Goal: Task Accomplishment & Management: Complete application form

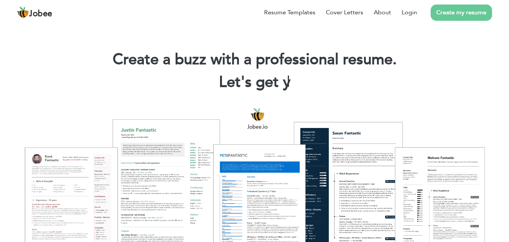
click at [454, 14] on link "Create my resume" at bounding box center [461, 13] width 61 height 16
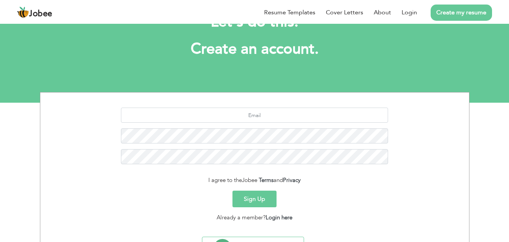
scroll to position [36, 0]
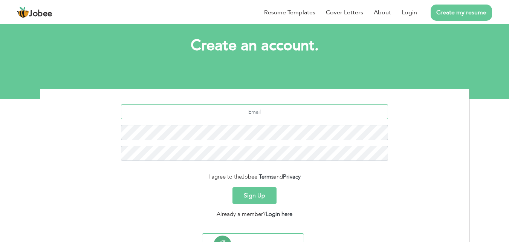
click at [271, 106] on input "text" at bounding box center [254, 111] width 267 height 15
click at [329, 108] on input "romaisamano615@gmail.com" at bounding box center [254, 111] width 267 height 15
type input "r"
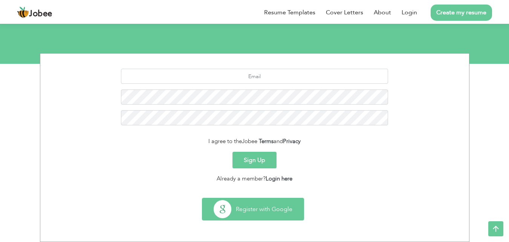
click at [249, 208] on button "Register with Google" at bounding box center [252, 209] width 101 height 22
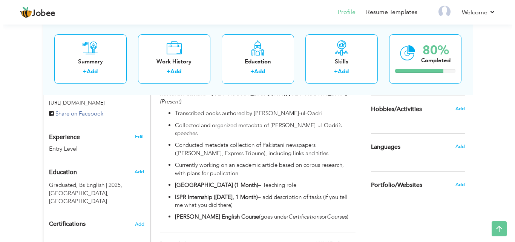
scroll to position [245, 0]
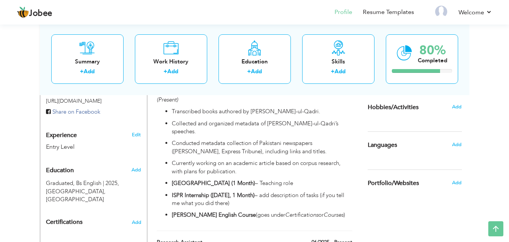
drag, startPoint x: 514, startPoint y: 41, endPoint x: 514, endPoint y: 129, distance: 87.8
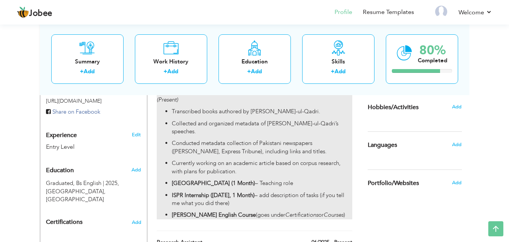
click at [221, 179] on strong "[GEOGRAPHIC_DATA] (1 Month)" at bounding box center [213, 183] width 83 height 8
type input "Research Assistant"
type input "CRC( [GEOGRAPHIC_DATA])"
type input "06/2025"
type input "08/2025"
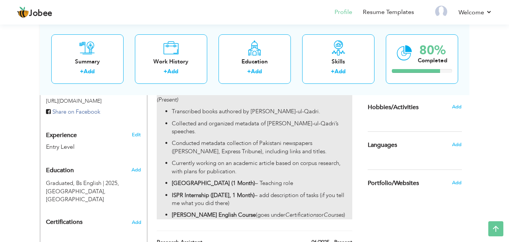
type input "[GEOGRAPHIC_DATA]"
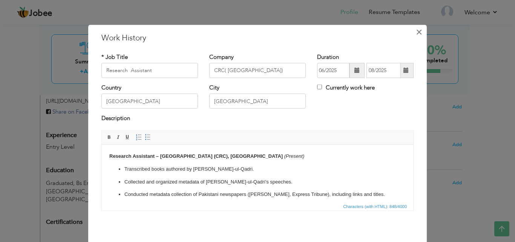
click at [416, 37] on span "×" at bounding box center [419, 32] width 6 height 14
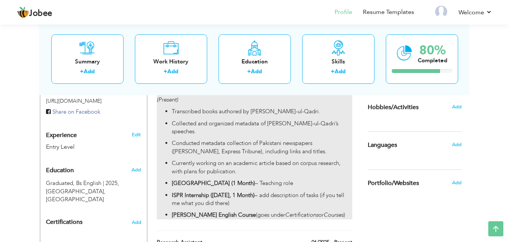
click at [213, 191] on strong "ISPR Internship ([DATE], 1 Month)" at bounding box center [213, 195] width 83 height 8
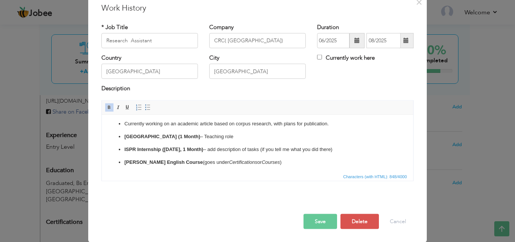
scroll to position [55, 0]
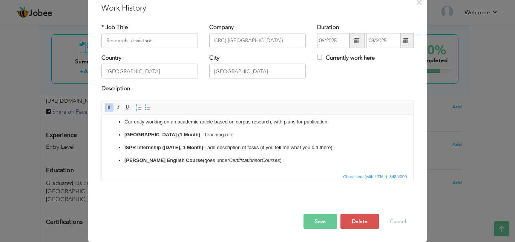
drag, startPoint x: 412, startPoint y: 133, endPoint x: 513, endPoint y: 272, distance: 172.4
click at [279, 164] on html "Research Assistant – Corpus Research Center (CRC), Minhaj University Lahore (Pr…" at bounding box center [257, 115] width 311 height 112
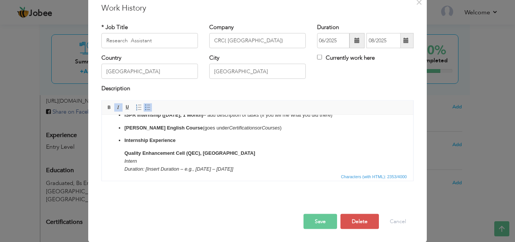
scroll to position [101, 0]
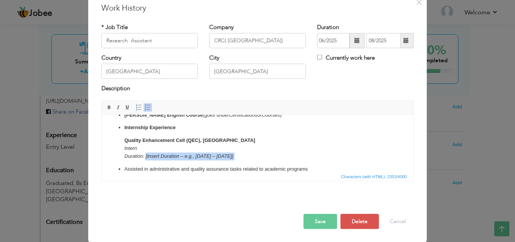
drag, startPoint x: 145, startPoint y: 156, endPoint x: 277, endPoint y: 162, distance: 132.0
click at [277, 162] on ul "Transcribed books authored by Dr. Tahir-ul-Qadri. Collected and organized metad…" at bounding box center [257, 181] width 296 height 294
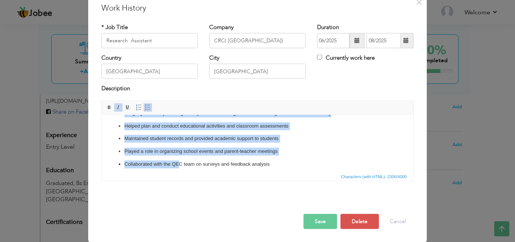
scroll to position [273, 0]
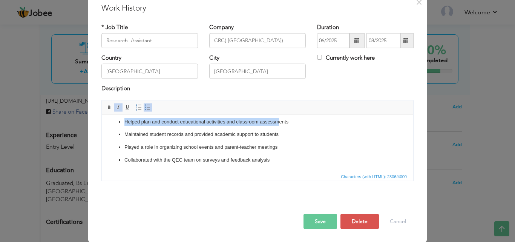
drag, startPoint x: 144, startPoint y: 166, endPoint x: 277, endPoint y: 123, distance: 139.4
click at [277, 123] on ul "Transcribed books authored by Dr. Tahir-ul-Qadri. Collected and organized metad…" at bounding box center [257, 17] width 296 height 294
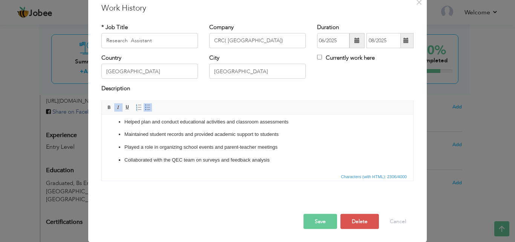
click at [306, 147] on p "Played a role in organizing school events and parent-teacher meetings" at bounding box center [257, 147] width 266 height 8
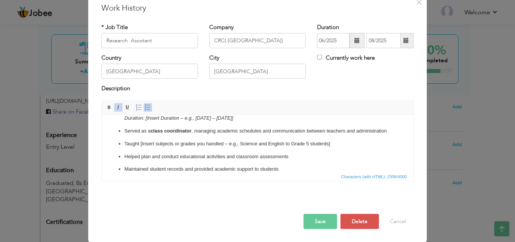
scroll to position [223, 0]
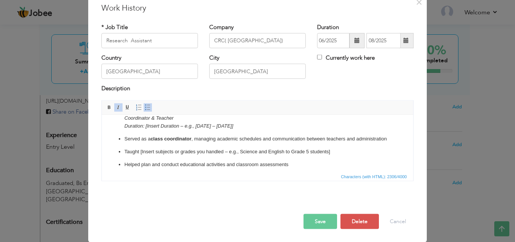
drag, startPoint x: 144, startPoint y: 126, endPoint x: 266, endPoint y: 125, distance: 122.1
click at [266, 125] on p "AFAQ School Coordinator & Teacher Duration: [Insert Duration – e.g., January 20…" at bounding box center [257, 117] width 266 height 23
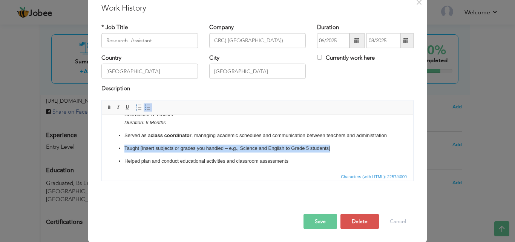
drag, startPoint x: 124, startPoint y: 157, endPoint x: 345, endPoint y: 155, distance: 221.2
click at [345, 152] on p "Taught [Insert subjects or grades you handled – e.g., Science and English to Gr…" at bounding box center [257, 148] width 266 height 8
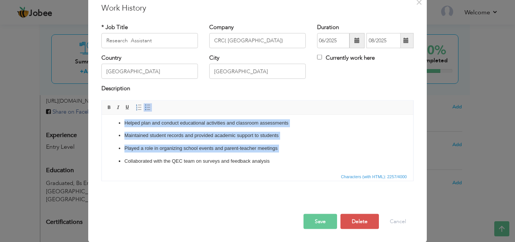
scroll to position [273, 0]
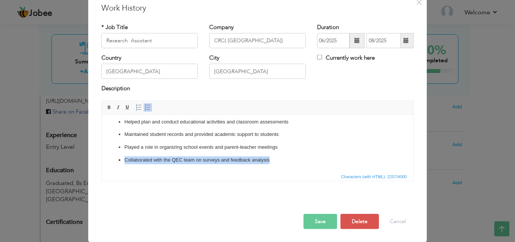
drag, startPoint x: 116, startPoint y: 169, endPoint x: 286, endPoint y: 165, distance: 170.4
click at [286, 165] on html "Research Assistant – Corpus Research Center (CRC), Minhaj University Lahore (Pr…" at bounding box center [257, 10] width 311 height 322
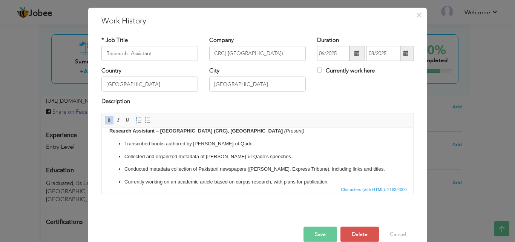
scroll to position [30, 0]
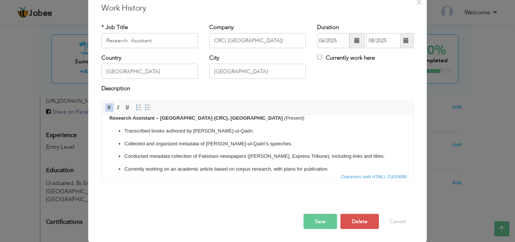
click at [323, 220] on button "Save" at bounding box center [320, 220] width 34 height 15
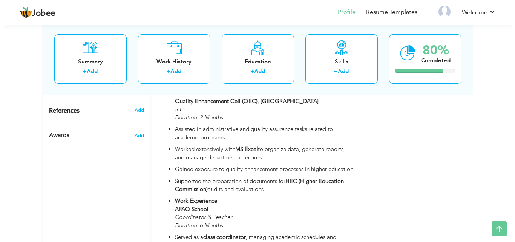
scroll to position [383, 0]
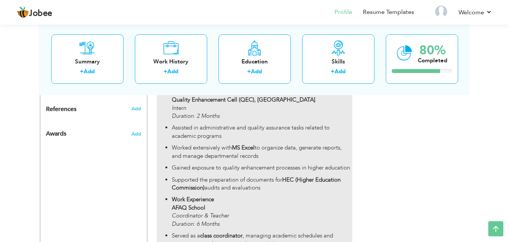
click at [184, 176] on strong "HEC (Higher Education Commission)" at bounding box center [256, 183] width 169 height 15
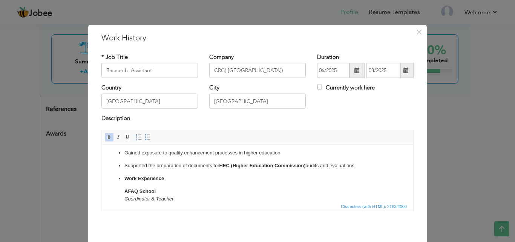
scroll to position [166, 0]
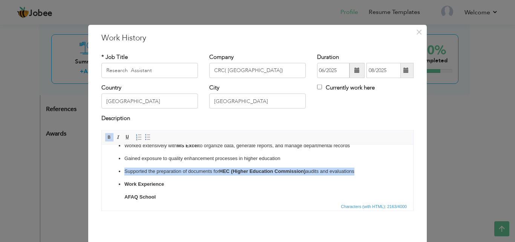
drag, startPoint x: 122, startPoint y: 171, endPoint x: 262, endPoint y: 179, distance: 139.6
click at [262, 179] on ul "Transcribed books authored by Dr. Tahir-ul-Qadri. Collected and organized metad…" at bounding box center [257, 138] width 296 height 281
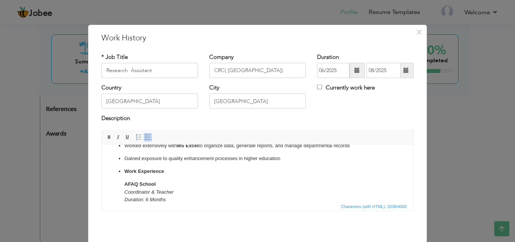
click at [262, 179] on p "​​​​​​​ Work Experience AFAQ School Coordinator & Teacher Duration: 6 Months" at bounding box center [257, 185] width 266 height 36
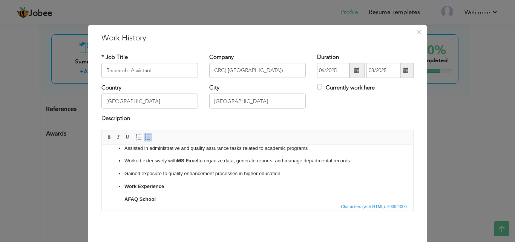
scroll to position [138, 0]
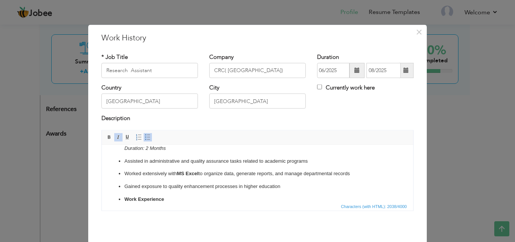
click at [259, 177] on ul "Transcribed books authored by Dr. Tahir-ul-Qadri. Collected and organized metad…" at bounding box center [257, 160] width 296 height 268
click at [190, 151] on p "Quality Enhancement Cell (QEC), Minhaj University Lahore Intern Duration: 2 Mon…" at bounding box center [257, 139] width 266 height 23
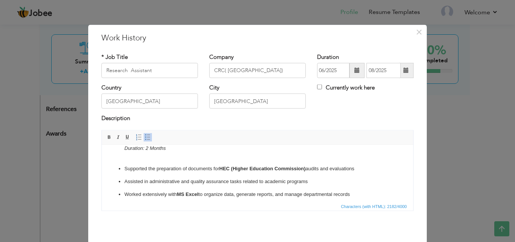
drag, startPoint x: 508, startPoint y: 117, endPoint x: 514, endPoint y: 113, distance: 6.5
click at [514, 113] on div "× Work History * Job Title Research Assistant Company CRC( Corpus Research Cent…" at bounding box center [257, 121] width 515 height 242
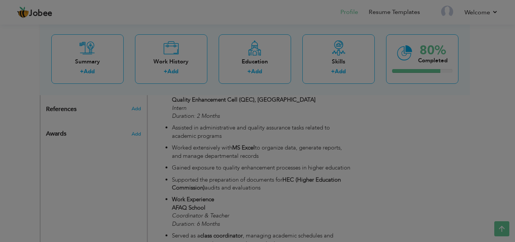
scroll to position [0, 0]
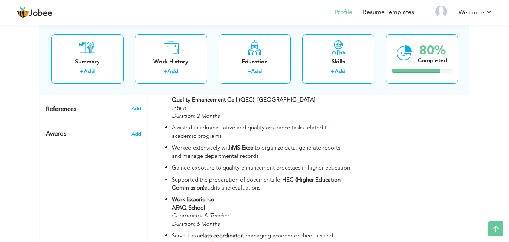
drag, startPoint x: 514, startPoint y: 113, endPoint x: 508, endPoint y: 136, distance: 23.3
click at [508, 136] on div "View Resume Export PDF Profile Summary Public Link Experience Education Awards …" at bounding box center [254, 70] width 509 height 863
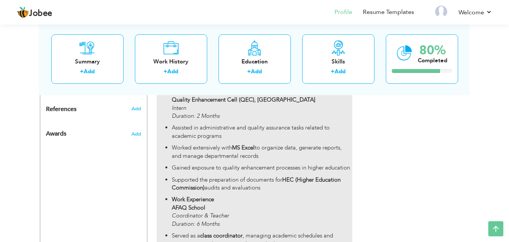
click at [318, 204] on p "AFAQ School Coordinator & Teacher Duration: 6 Months" at bounding box center [262, 216] width 180 height 24
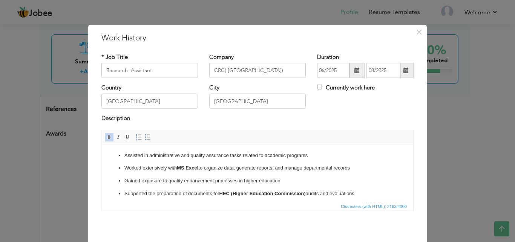
scroll to position [150, 0]
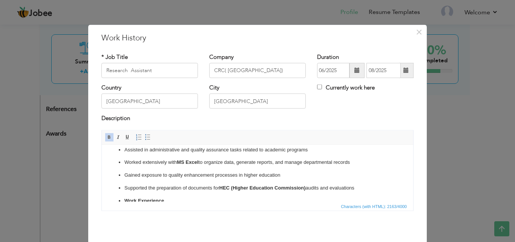
drag, startPoint x: 122, startPoint y: 187, endPoint x: 361, endPoint y: 187, distance: 238.6
click at [361, 187] on ul "Transcribed books authored by Dr. Tahir-ul-Qadri. Collected and organized metad…" at bounding box center [257, 155] width 296 height 281
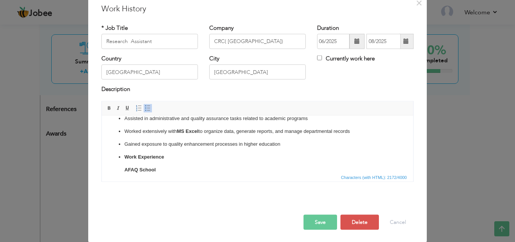
scroll to position [30, 0]
click at [321, 217] on button "Save" at bounding box center [320, 220] width 34 height 15
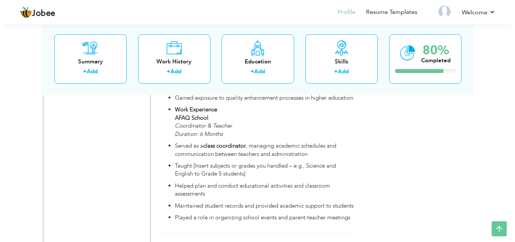
scroll to position [474, 0]
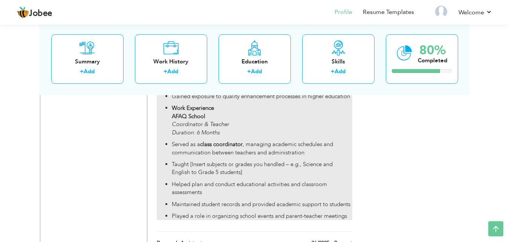
click at [223, 160] on p "Taught [Insert subjects or grades you handled – e.g., Science and English to Gr…" at bounding box center [262, 168] width 180 height 16
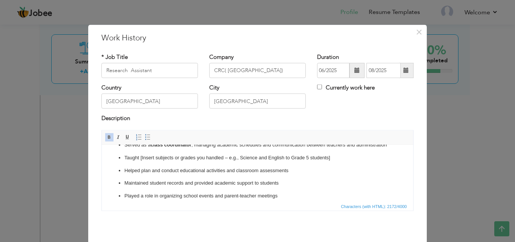
scroll to position [252, 0]
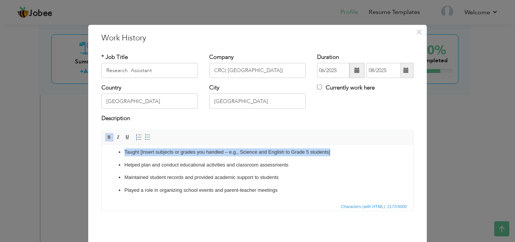
drag, startPoint x: 122, startPoint y: 160, endPoint x: 340, endPoint y: 159, distance: 217.5
click at [340, 159] on ul "Transcribed books authored by Dr. Tahir-ul-Qadri. Collected and organized metad…" at bounding box center [257, 53] width 296 height 281
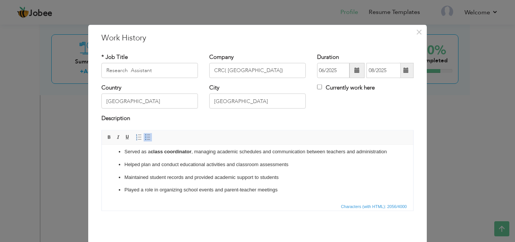
scroll to position [30, 0]
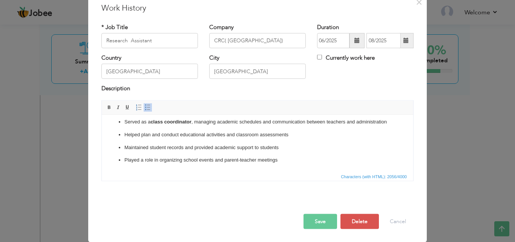
click at [316, 216] on button "Save" at bounding box center [320, 220] width 34 height 15
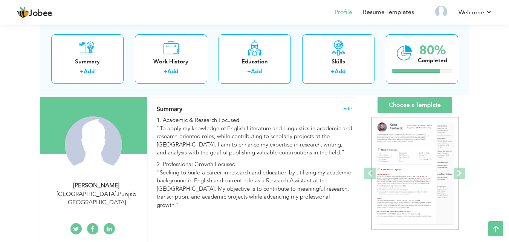
scroll to position [35, 0]
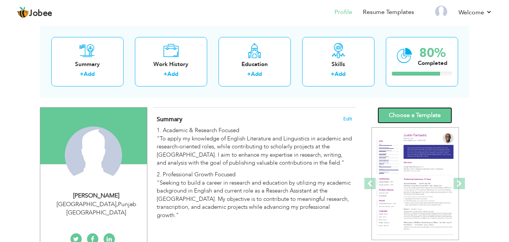
click at [408, 116] on link "Choose a Template" at bounding box center [415, 115] width 75 height 16
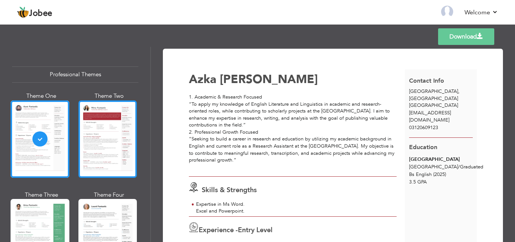
click at [115, 140] on div at bounding box center [107, 138] width 59 height 77
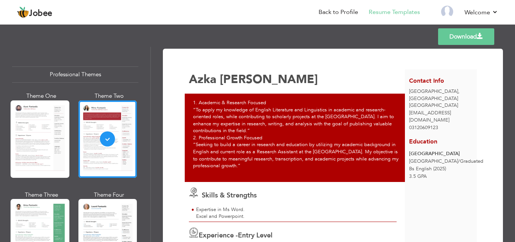
click at [514, 73] on div "Download Azka Shakeel 1. Academic & Research Focused 2. Professional Growth Foc…" at bounding box center [333, 144] width 364 height 195
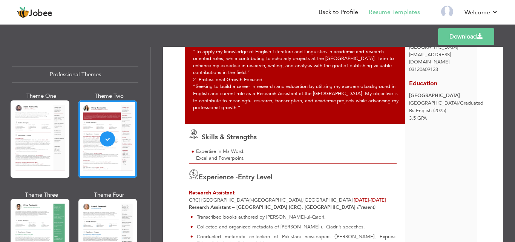
scroll to position [77, 0]
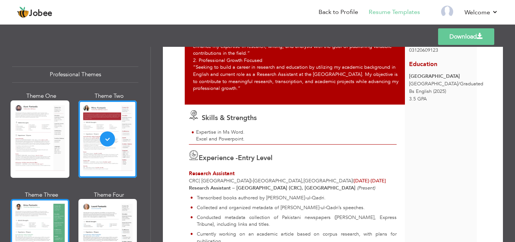
click at [47, 209] on div at bounding box center [40, 237] width 59 height 77
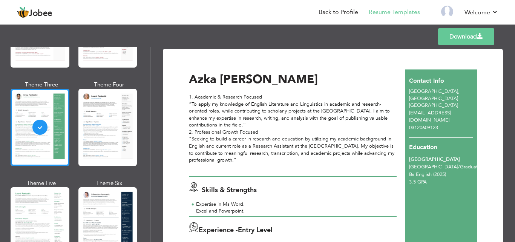
scroll to position [137, 0]
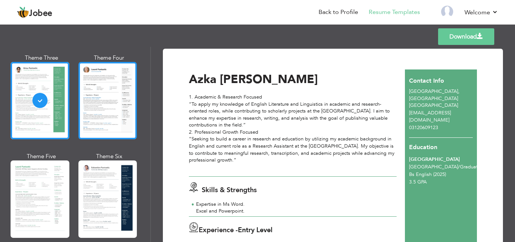
click at [109, 90] on div at bounding box center [107, 100] width 59 height 77
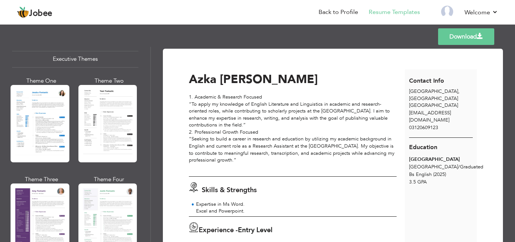
scroll to position [586, 0]
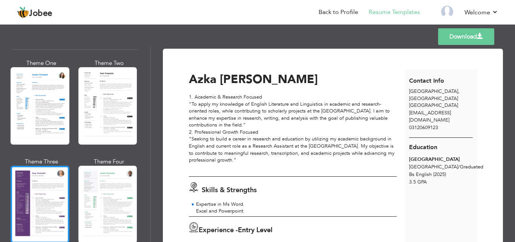
click at [28, 193] on div at bounding box center [40, 203] width 59 height 77
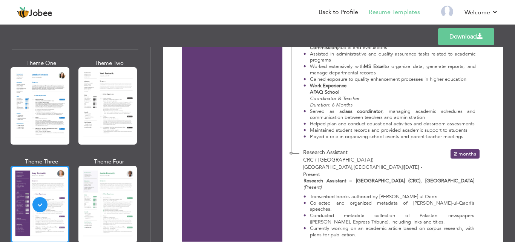
scroll to position [344, 0]
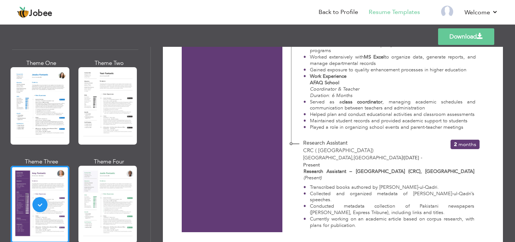
click at [454, 141] on span "2" at bounding box center [455, 144] width 3 height 7
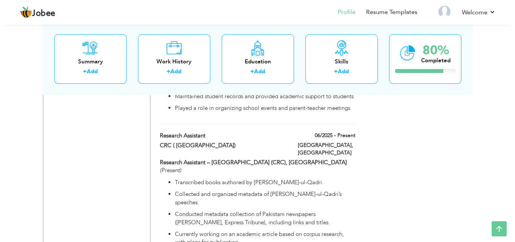
scroll to position [566, 0]
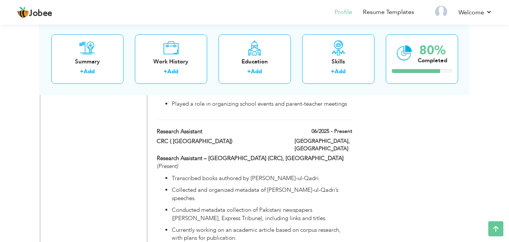
click at [155, 127] on div "Research Assistant" at bounding box center [220, 132] width 138 height 10
type input "Research Assistant"
type input "CRC ( [GEOGRAPHIC_DATA])"
type input "06/2025"
type input "[GEOGRAPHIC_DATA]"
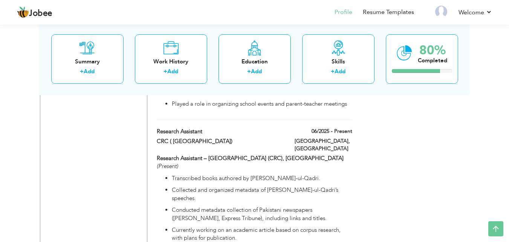
type input "[GEOGRAPHIC_DATA]"
checkbox input "true"
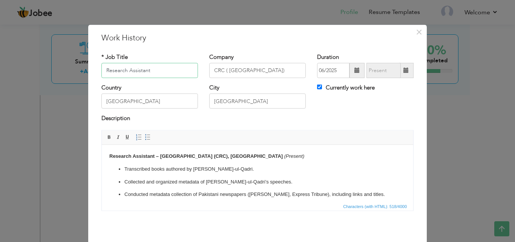
click at [155, 124] on div "Description" at bounding box center [257, 119] width 312 height 10
type input "R"
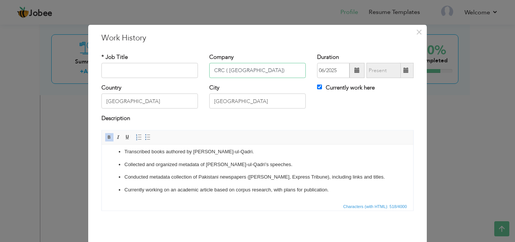
click at [290, 77] on input "CRC ( [GEOGRAPHIC_DATA])" at bounding box center [257, 70] width 96 height 15
type input "C"
click at [314, 83] on div "Duration 06/2025 Currently work here" at bounding box center [365, 68] width 108 height 31
click at [317, 87] on input "Currently work here" at bounding box center [319, 86] width 5 height 5
checkbox input "false"
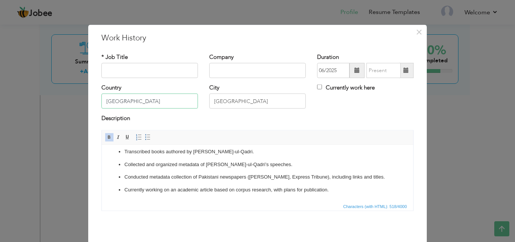
click at [164, 104] on input "[GEOGRAPHIC_DATA]" at bounding box center [149, 100] width 96 height 15
type input "P"
click at [236, 100] on input "[GEOGRAPHIC_DATA]" at bounding box center [257, 100] width 96 height 15
type input "L"
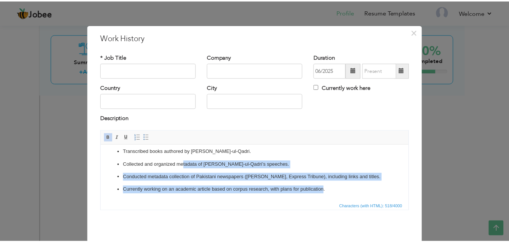
scroll to position [0, 0]
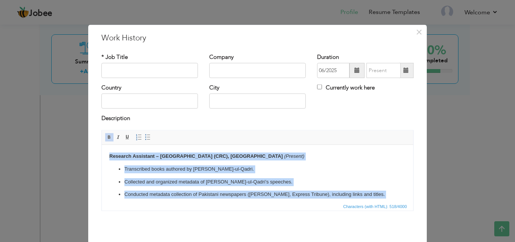
drag, startPoint x: 327, startPoint y: 188, endPoint x: 98, endPoint y: 142, distance: 234.5
click at [102, 144] on html "Research Assistant – Corpus Research Center (CRC), Minhaj University Lahore (Pr…" at bounding box center [257, 181] width 311 height 74
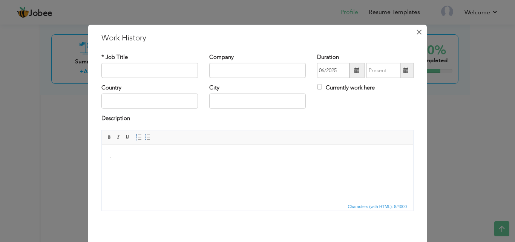
click at [416, 33] on span "×" at bounding box center [419, 32] width 6 height 14
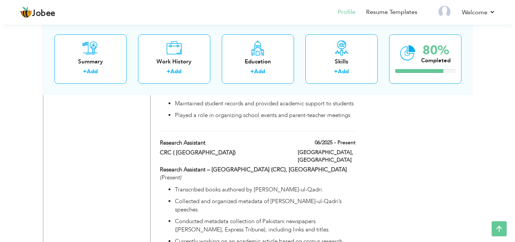
scroll to position [559, 0]
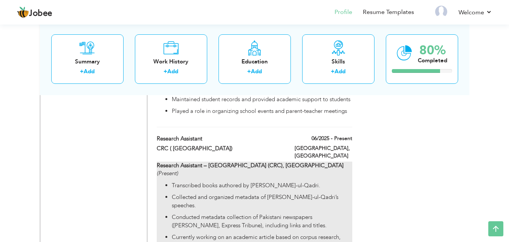
click at [309, 161] on p "Research Assistant – Corpus Research Center (CRC), Minhaj University Lahore (Pr…" at bounding box center [254, 169] width 195 height 16
type input "Research Assistant"
type input "CRC ( [GEOGRAPHIC_DATA])"
type input "[GEOGRAPHIC_DATA]"
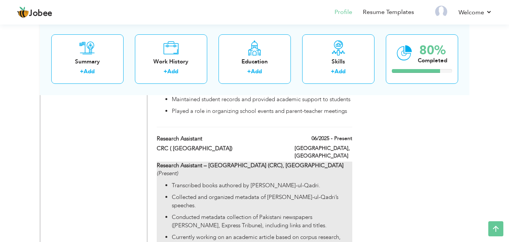
checkbox input "true"
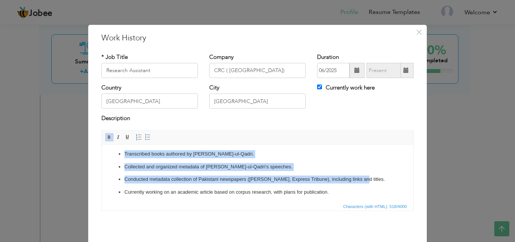
scroll to position [0, 0]
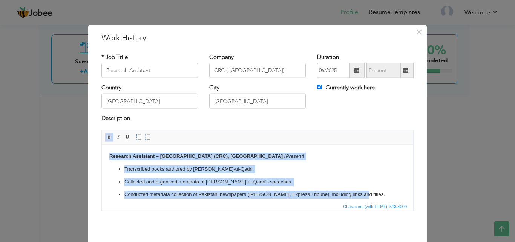
drag, startPoint x: 357, startPoint y: 194, endPoint x: 102, endPoint y: 136, distance: 261.0
click at [102, 144] on html "Research Assistant – Corpus Research Center (CRC), Minhaj University Lahore (Pr…" at bounding box center [257, 181] width 311 height 74
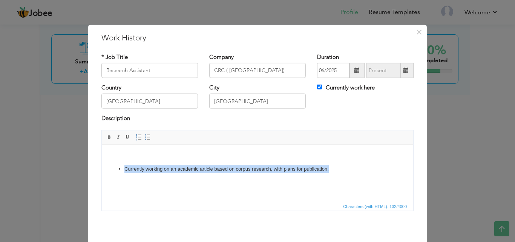
drag, startPoint x: 115, startPoint y: 170, endPoint x: 362, endPoint y: 166, distance: 247.2
click at [362, 166] on ul "Currently working on an academic article based on corpus research, with plans f…" at bounding box center [257, 169] width 296 height 8
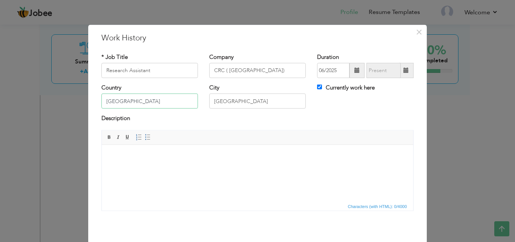
click at [174, 100] on input "[GEOGRAPHIC_DATA]" at bounding box center [149, 100] width 96 height 15
type input "P"
click at [237, 100] on input "[GEOGRAPHIC_DATA]" at bounding box center [257, 100] width 96 height 15
type input "L"
click at [176, 66] on input "Research Assistant" at bounding box center [149, 70] width 96 height 15
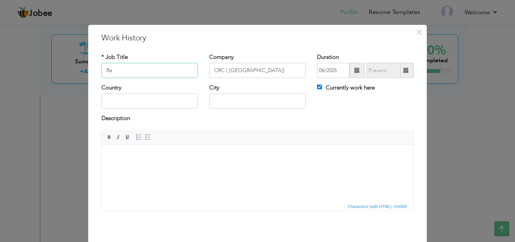
type input "R"
click at [288, 69] on input "CRC ( [GEOGRAPHIC_DATA])" at bounding box center [257, 70] width 96 height 15
type input "C"
click at [317, 85] on input "Currently work here" at bounding box center [319, 86] width 5 height 5
checkbox input "false"
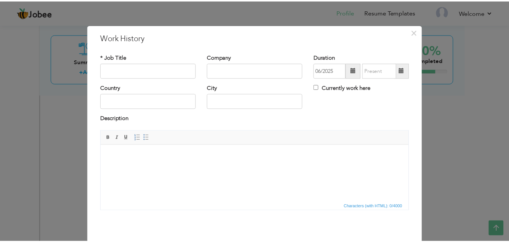
scroll to position [30, 0]
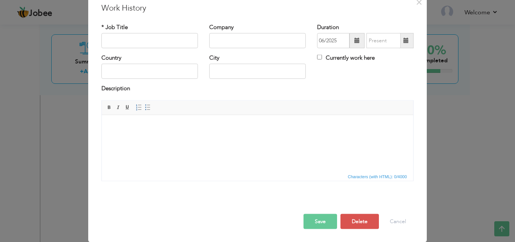
click at [329, 221] on button "Save" at bounding box center [320, 220] width 34 height 15
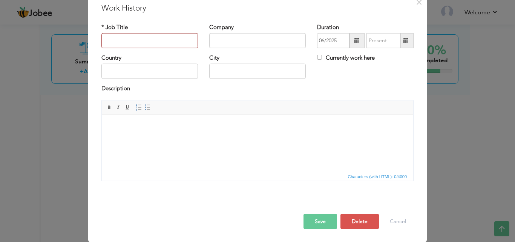
click at [329, 221] on button "Save" at bounding box center [320, 220] width 34 height 15
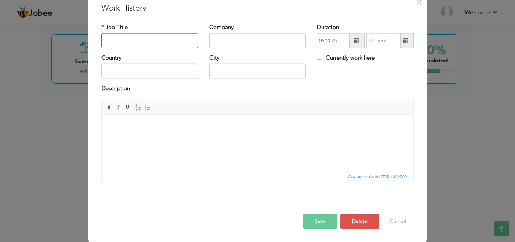
click at [329, 221] on button "Save" at bounding box center [320, 220] width 34 height 15
click at [417, 3] on span "×" at bounding box center [419, 2] width 6 height 14
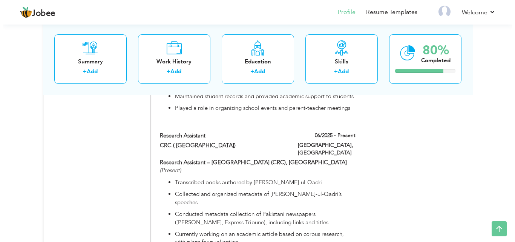
scroll to position [564, 0]
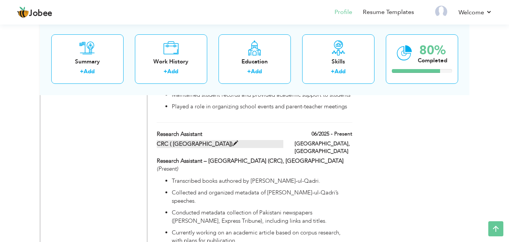
click at [236, 141] on span at bounding box center [236, 144] width 6 height 6
type input "Research Assistant"
type input "CRC ( [GEOGRAPHIC_DATA])"
type input "[GEOGRAPHIC_DATA]"
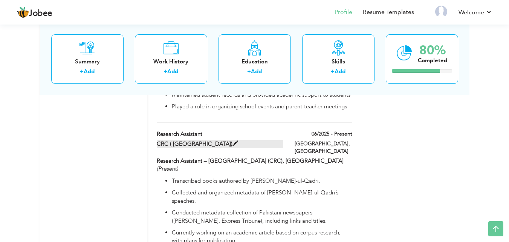
checkbox input "true"
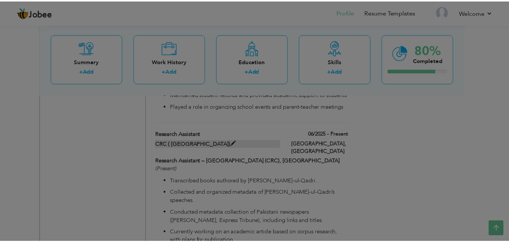
scroll to position [0, 0]
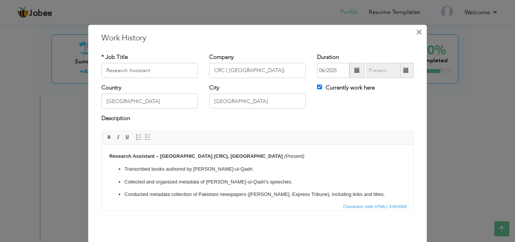
click at [416, 34] on span "×" at bounding box center [419, 32] width 6 height 14
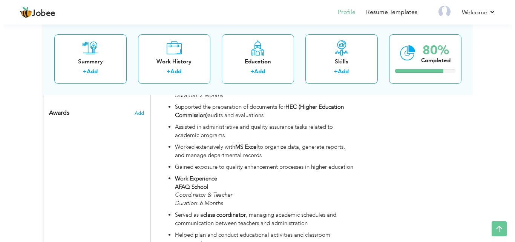
scroll to position [613, 0]
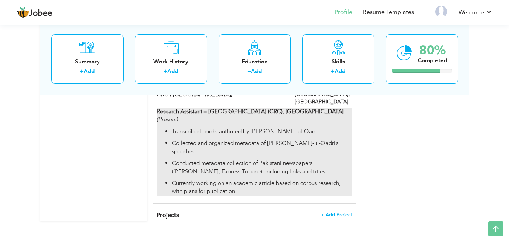
click at [270, 113] on div "Research Assistant – Corpus Research Center (CRC), Minhaj University Lahore (Pr…" at bounding box center [254, 151] width 195 height 88
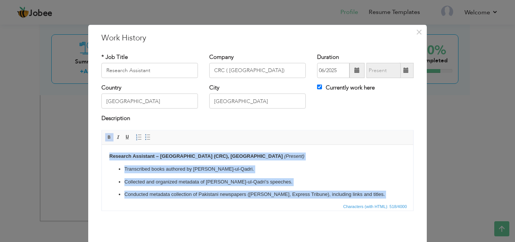
scroll to position [17, 0]
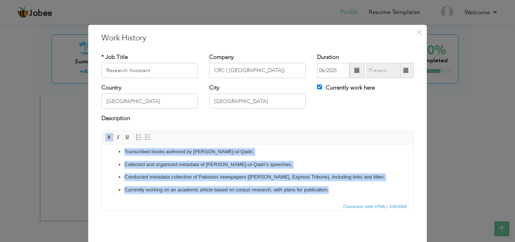
drag, startPoint x: 108, startPoint y: 158, endPoint x: 347, endPoint y: 204, distance: 243.7
click at [347, 201] on html "Research Assistant – Corpus Research Center (CRC), Minhaj University Lahore (Pr…" at bounding box center [257, 164] width 311 height 74
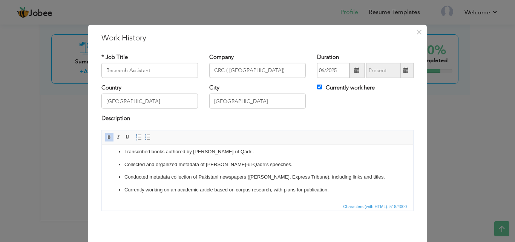
scroll to position [0, 0]
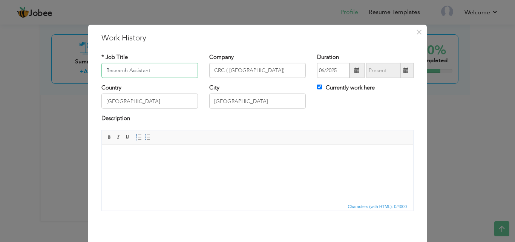
click at [178, 71] on input "Research Assistant" at bounding box center [149, 70] width 96 height 15
type input "R"
click at [175, 96] on input "[GEOGRAPHIC_DATA]" at bounding box center [149, 100] width 96 height 15
type input "P"
click at [286, 67] on input "CRC ( [GEOGRAPHIC_DATA])" at bounding box center [257, 70] width 96 height 15
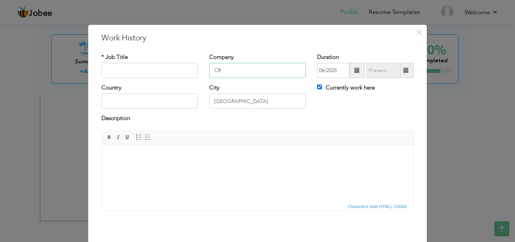
type input "C"
click at [287, 98] on input "[GEOGRAPHIC_DATA]" at bounding box center [257, 100] width 96 height 15
type input "L"
click at [317, 88] on input "Currently work here" at bounding box center [319, 86] width 5 height 5
checkbox input "false"
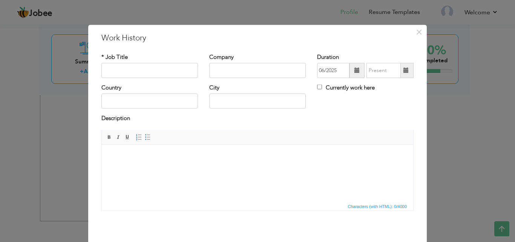
scroll to position [30, 0]
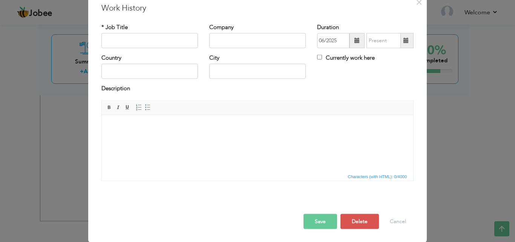
click at [327, 225] on button "Save" at bounding box center [320, 220] width 34 height 15
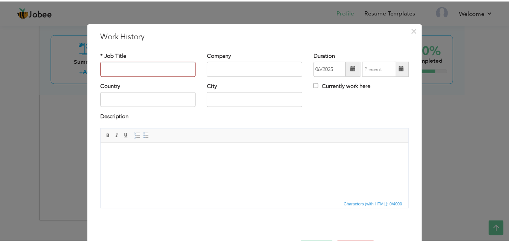
scroll to position [0, 0]
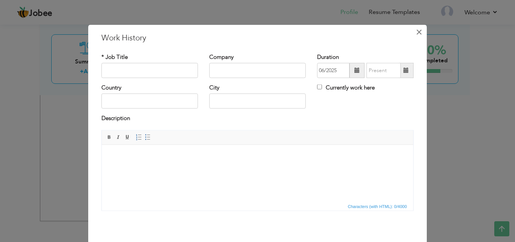
click at [417, 31] on span "×" at bounding box center [419, 32] width 6 height 14
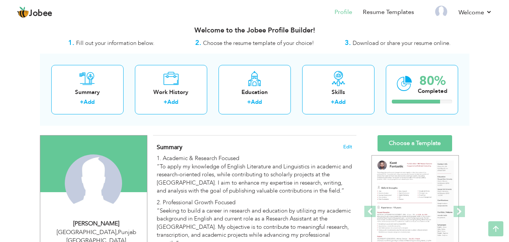
scroll to position [3, 0]
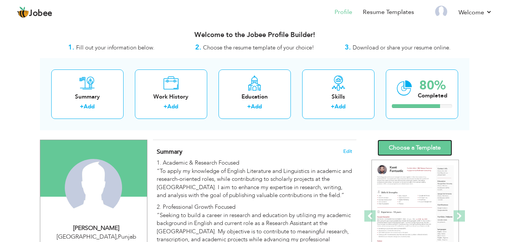
click at [412, 144] on link "Choose a Template" at bounding box center [415, 147] width 75 height 16
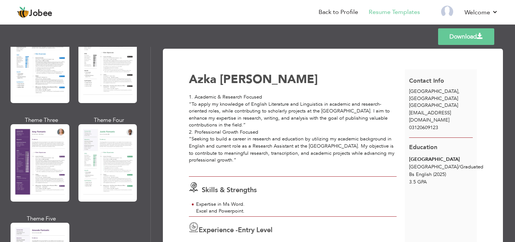
scroll to position [663, 0]
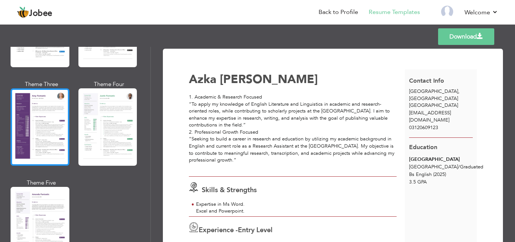
click at [49, 119] on div at bounding box center [40, 126] width 59 height 77
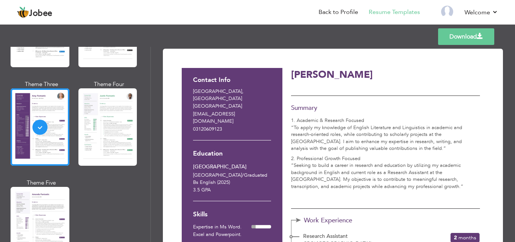
click at [458, 42] on link "Download" at bounding box center [466, 36] width 56 height 17
